Goal: Information Seeking & Learning: Learn about a topic

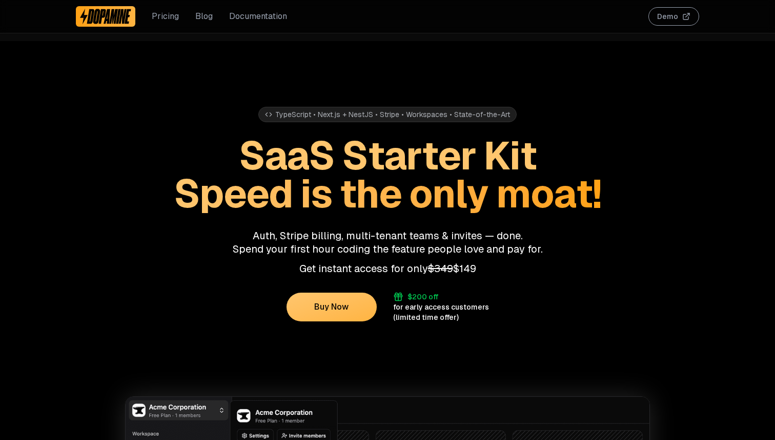
click at [167, 17] on link "Pricing" at bounding box center [165, 16] width 27 height 12
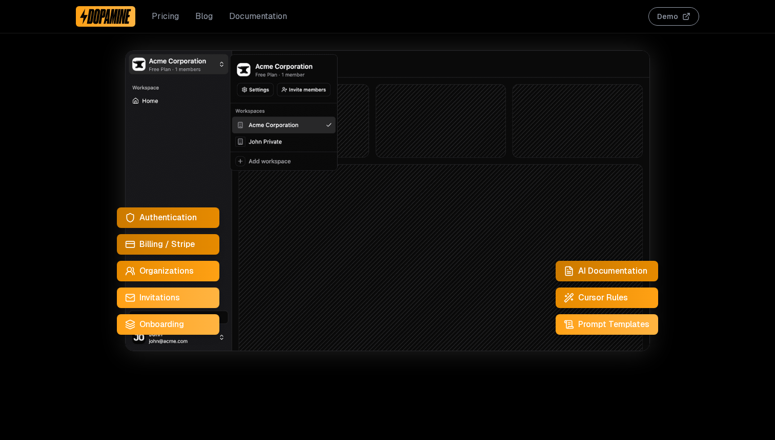
scroll to position [309, 0]
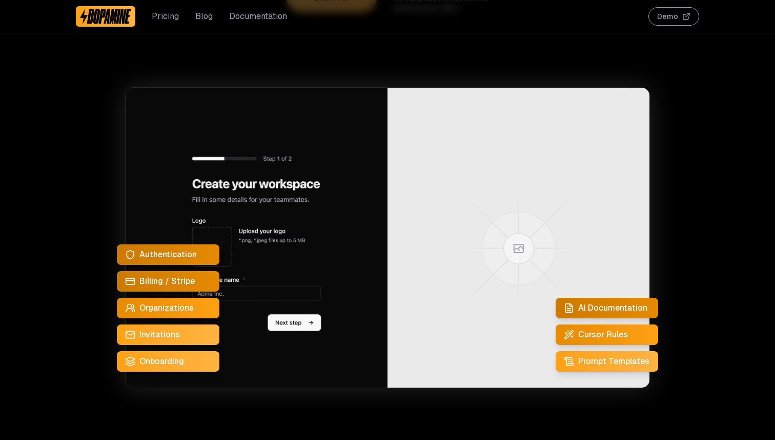
click at [586, 342] on div "Cursor Rules" at bounding box center [607, 334] width 103 height 21
click at [195, 19] on link "Blog" at bounding box center [203, 16] width 17 height 12
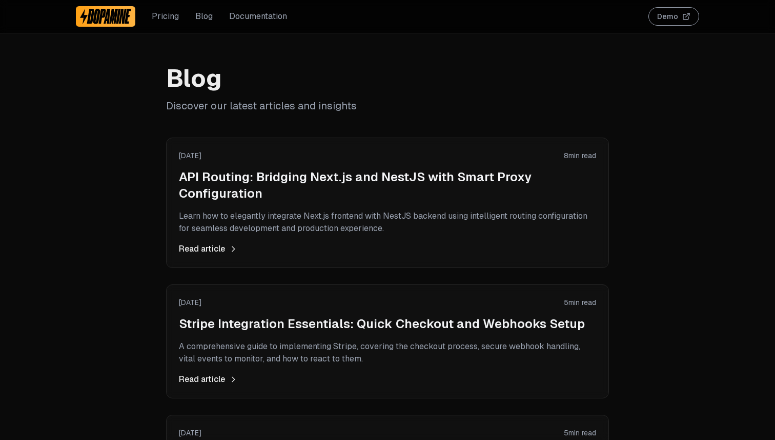
click at [264, 15] on link "Documentation" at bounding box center [258, 16] width 58 height 12
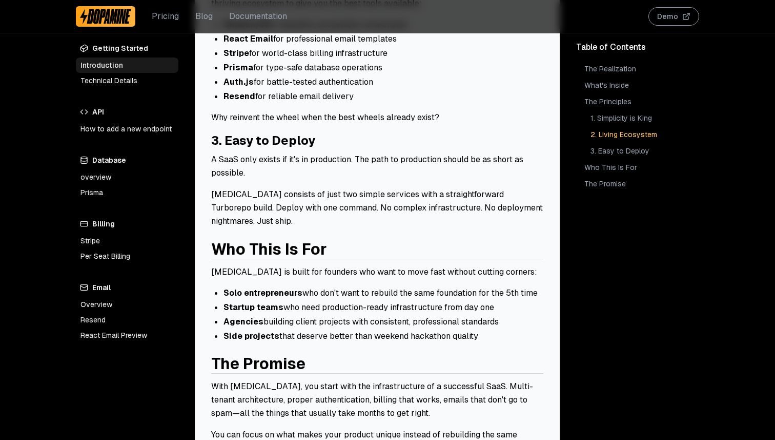
scroll to position [924, 0]
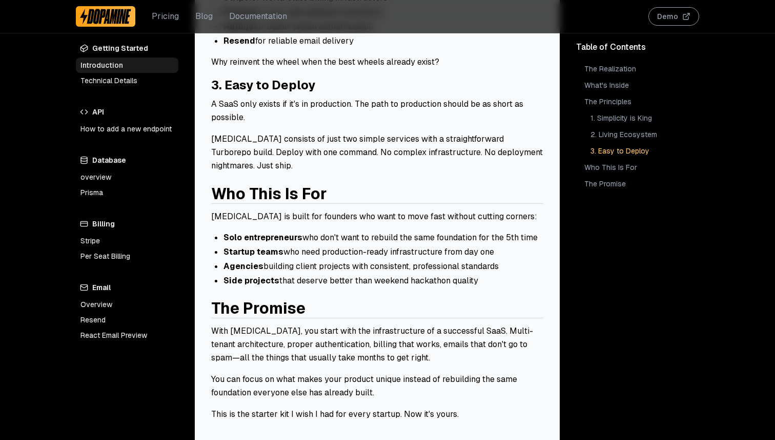
click at [94, 259] on link "Per Seat Billing" at bounding box center [127, 255] width 103 height 15
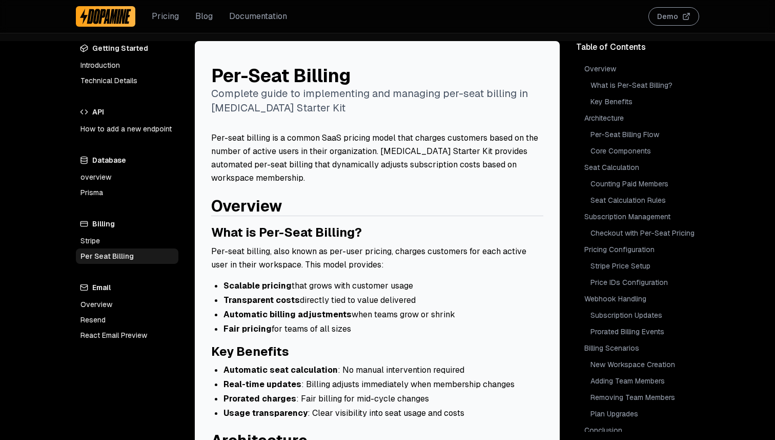
click at [334, 254] on p "Per-seat billing, also known as per-user pricing, charges customers for each ac…" at bounding box center [377, 258] width 332 height 27
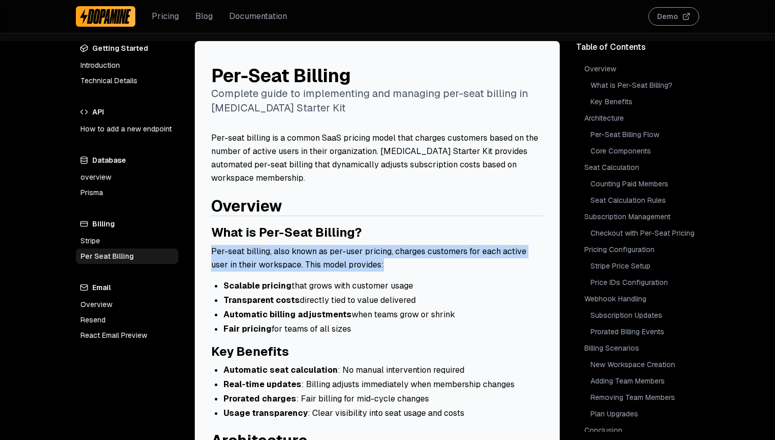
click at [334, 254] on p "Per-seat billing, also known as per-user pricing, charges customers for each ac…" at bounding box center [377, 258] width 332 height 27
click at [343, 259] on p "Per-seat billing, also known as per-user pricing, charges customers for each ac…" at bounding box center [377, 258] width 332 height 27
drag, startPoint x: 392, startPoint y: 249, endPoint x: 405, endPoint y: 272, distance: 27.1
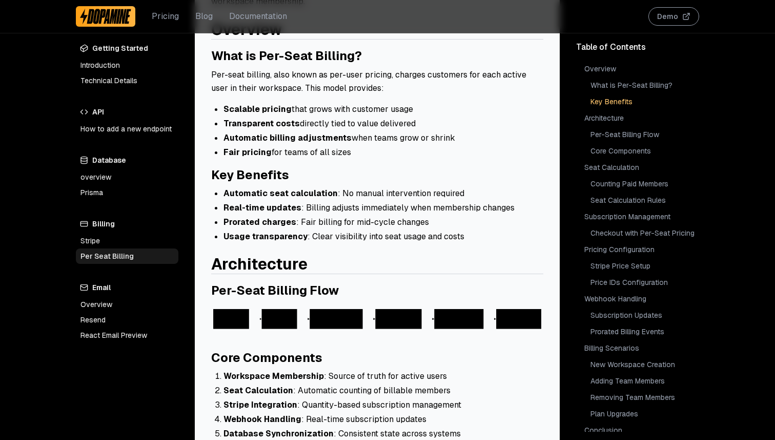
scroll to position [186, 0]
